Goal: Find specific page/section: Find specific page/section

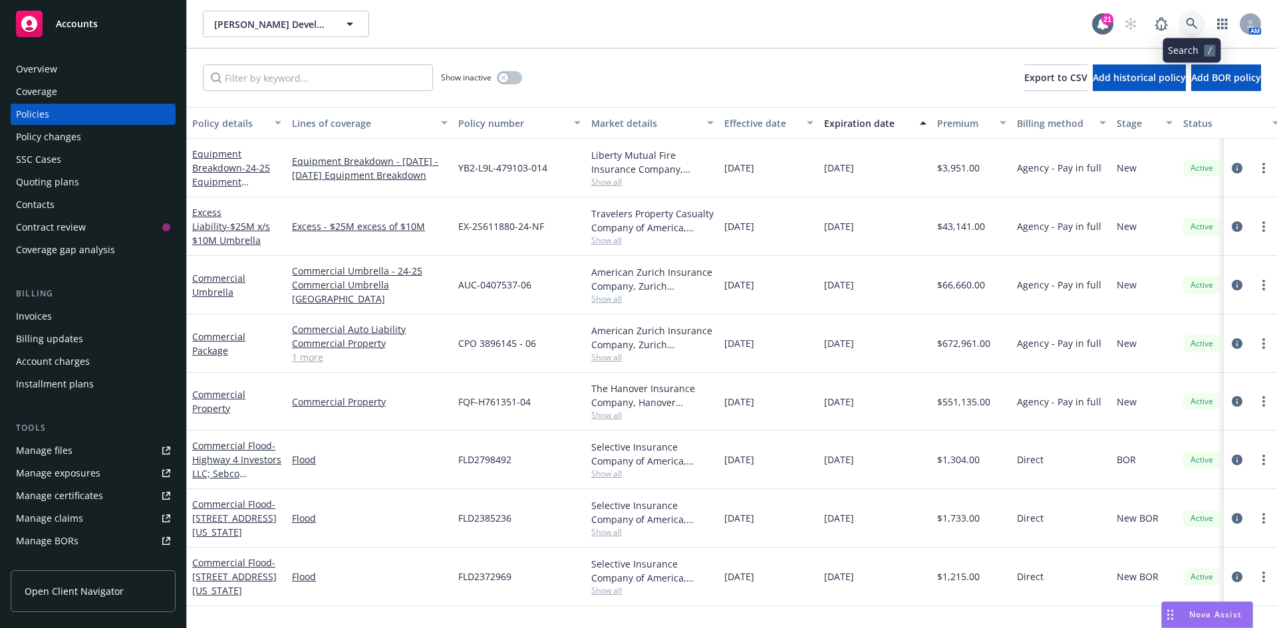
click at [1187, 22] on icon at bounding box center [1190, 23] width 11 height 11
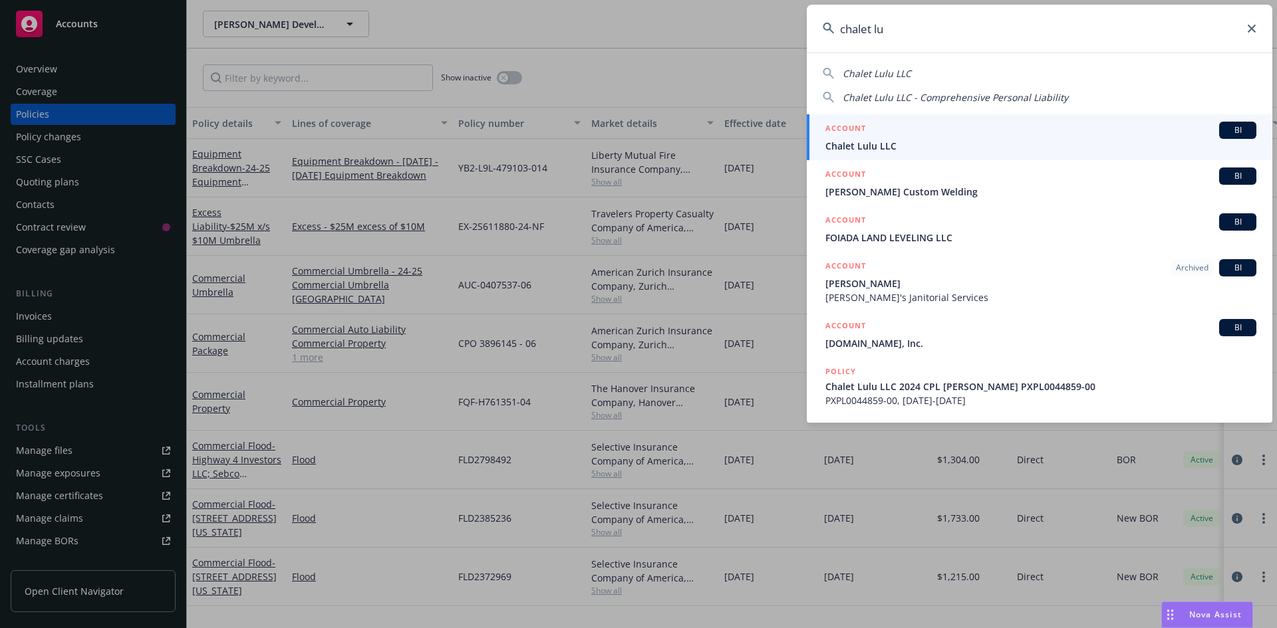
type input "chalet lu"
click at [894, 144] on span "Chalet Lulu LLC" at bounding box center [1040, 146] width 431 height 14
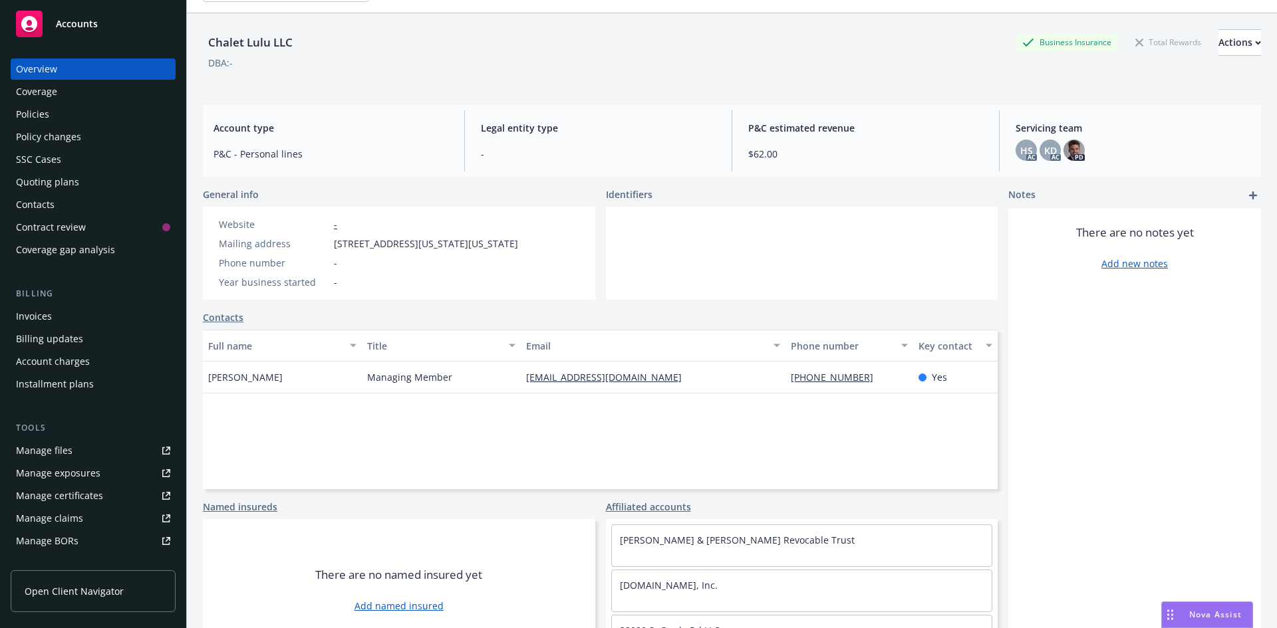
scroll to position [67, 0]
